Goal: Task Accomplishment & Management: Manage account settings

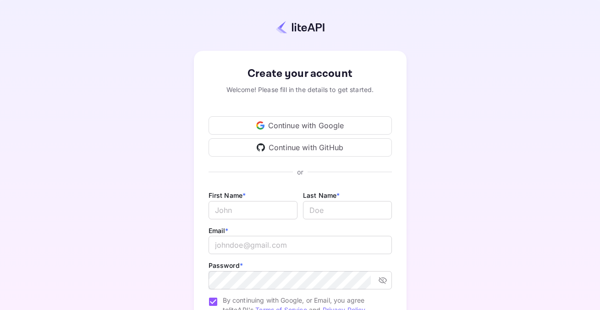
click at [321, 124] on div "Continue with Google" at bounding box center [299, 125] width 183 height 18
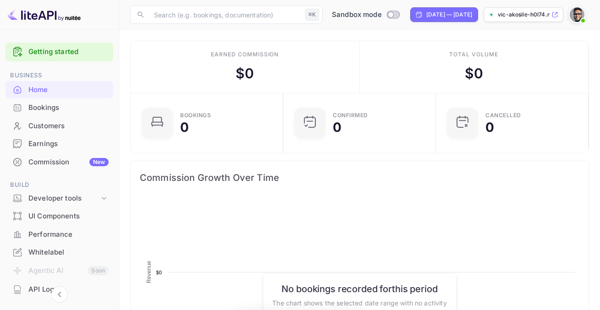
scroll to position [149, 147]
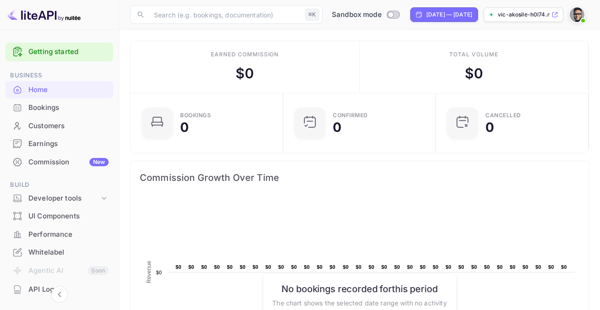
click at [553, 15] on icon at bounding box center [554, 14] width 7 height 6
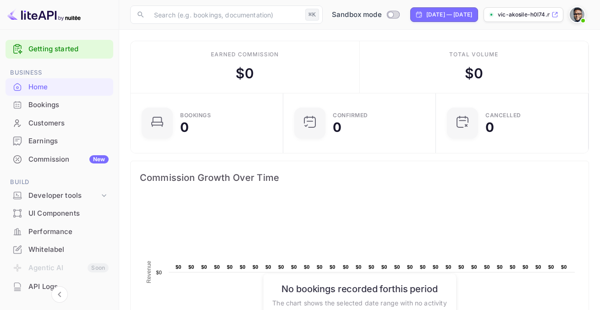
scroll to position [0, 0]
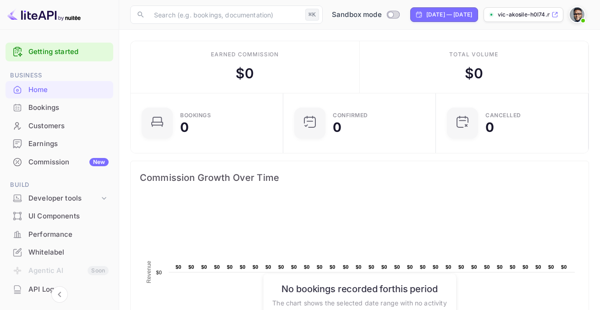
click at [54, 105] on div "Bookings" at bounding box center [68, 108] width 80 height 11
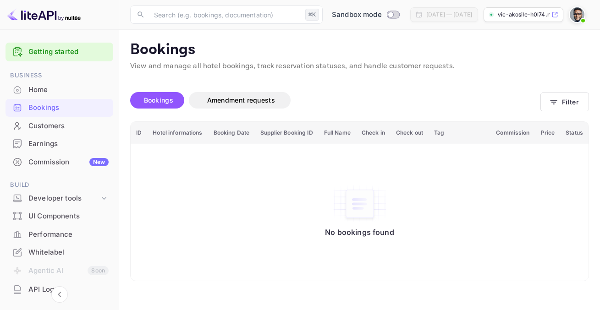
click at [581, 21] on span at bounding box center [583, 21] width 4 height 4
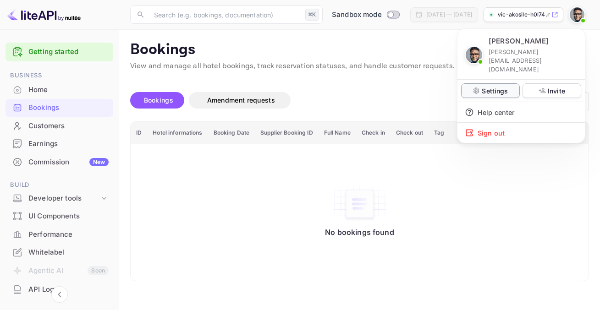
click at [500, 86] on p "Settings" at bounding box center [494, 91] width 26 height 10
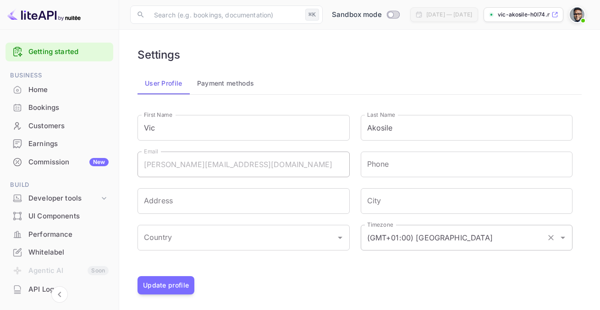
click at [443, 248] on div "(GMT+01:00) Madrid Timezone" at bounding box center [467, 238] width 212 height 26
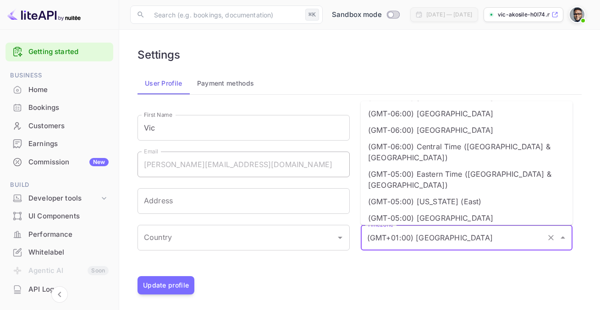
scroll to position [201, 0]
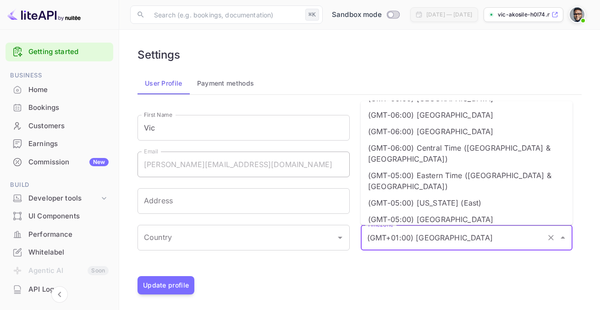
click at [462, 168] on li "(GMT-05:00) Eastern Time ([GEOGRAPHIC_DATA] & [GEOGRAPHIC_DATA])" at bounding box center [467, 181] width 212 height 27
type input "(GMT-05:00) Eastern Time ([GEOGRAPHIC_DATA] & [GEOGRAPHIC_DATA])"
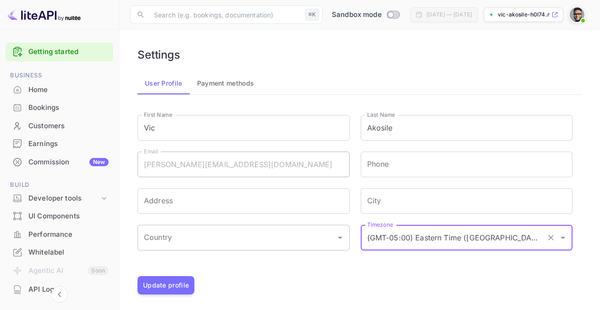
click at [203, 246] on input "Country" at bounding box center [237, 237] width 190 height 17
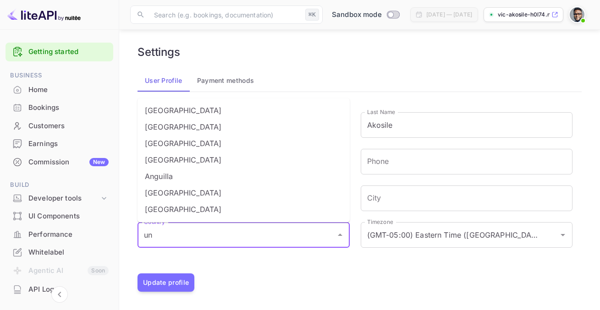
scroll to position [3, 0]
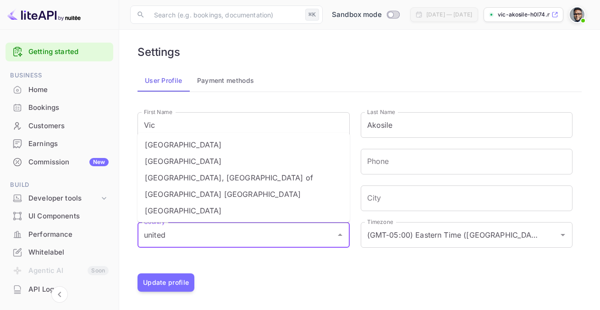
click at [208, 213] on li "[GEOGRAPHIC_DATA]" at bounding box center [243, 210] width 212 height 16
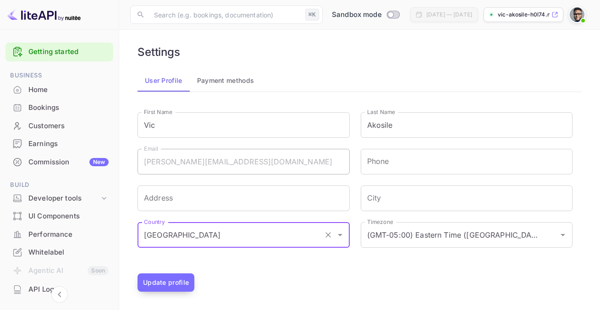
type input "[GEOGRAPHIC_DATA]"
click at [173, 290] on button "Update profile" at bounding box center [165, 282] width 57 height 18
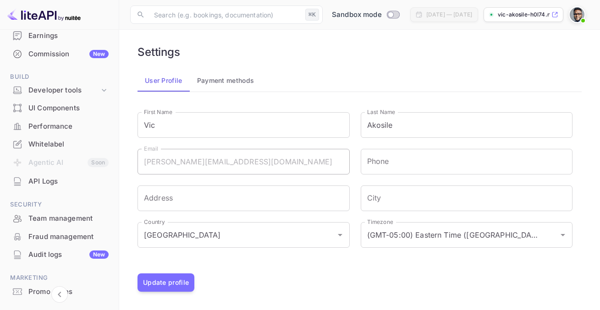
scroll to position [99, 0]
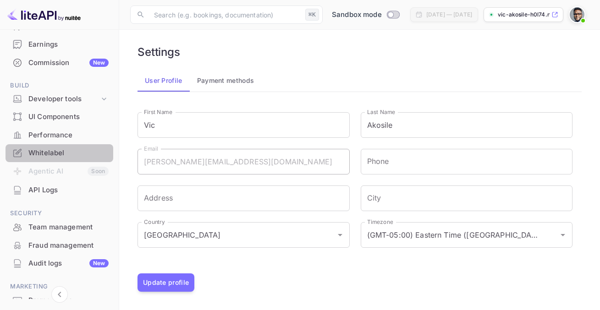
click at [64, 148] on div "Whitelabel" at bounding box center [68, 153] width 80 height 11
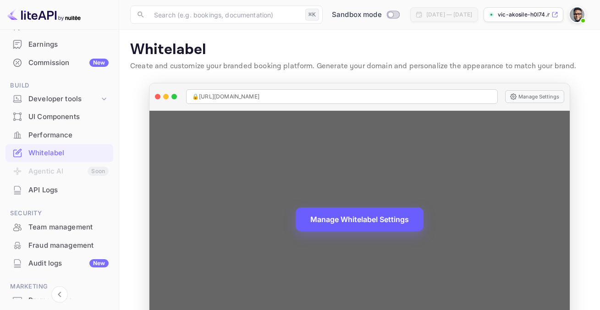
click at [391, 224] on button "Manage Whitelabel Settings" at bounding box center [359, 220] width 128 height 24
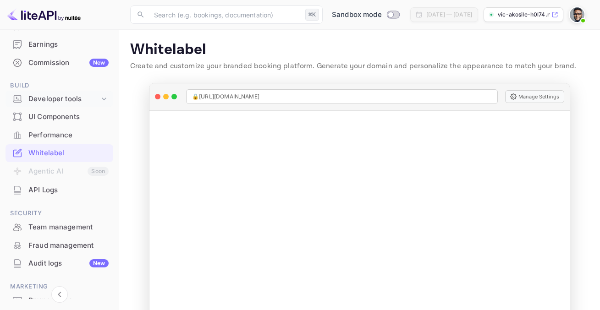
click at [102, 98] on icon at bounding box center [103, 98] width 9 height 9
